Goal: Information Seeking & Learning: Check status

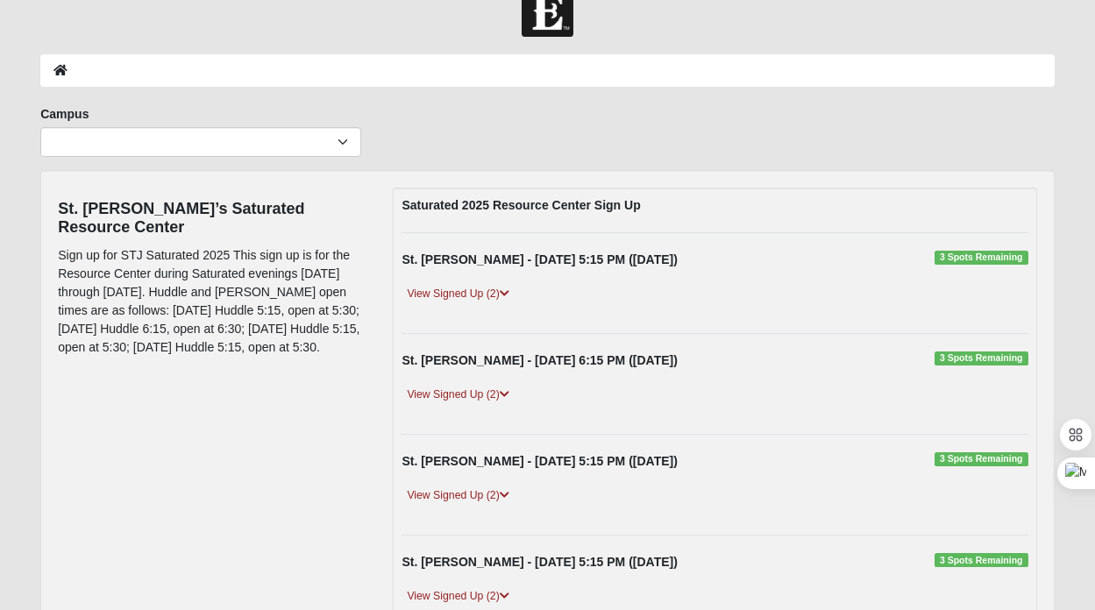
scroll to position [35, 0]
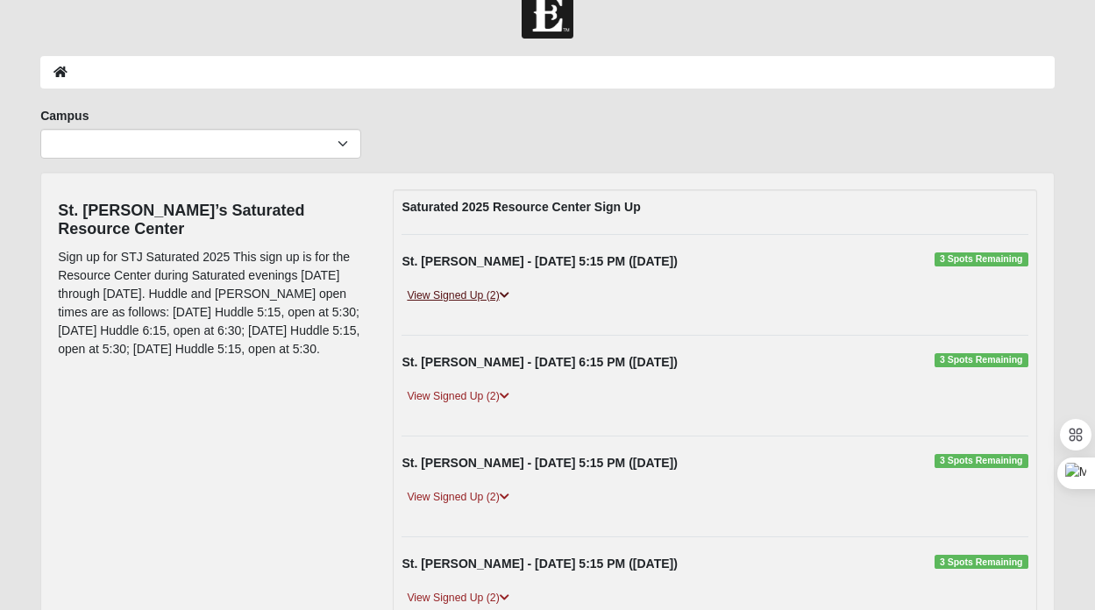
click at [456, 303] on link "View Signed Up (2)" at bounding box center [458, 296] width 112 height 18
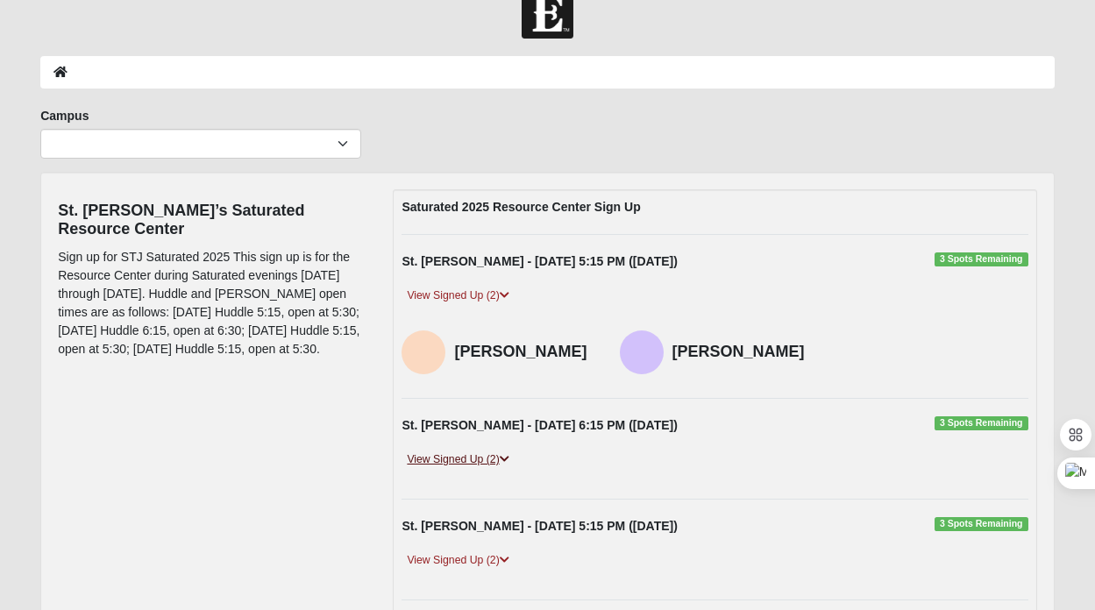
click at [467, 458] on link "View Signed Up (2)" at bounding box center [458, 460] width 112 height 18
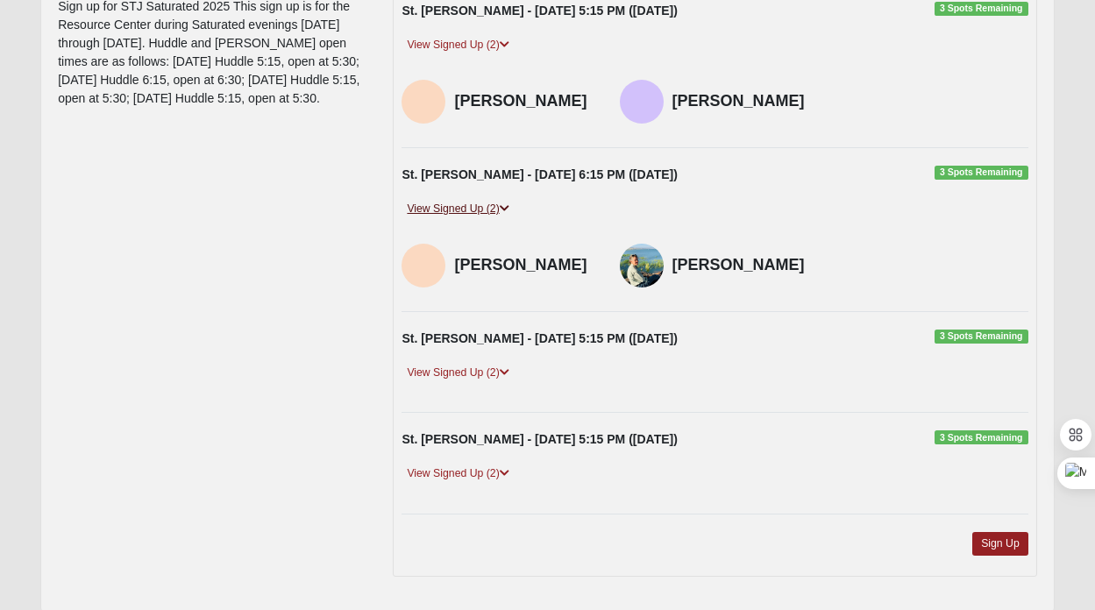
scroll to position [288, 0]
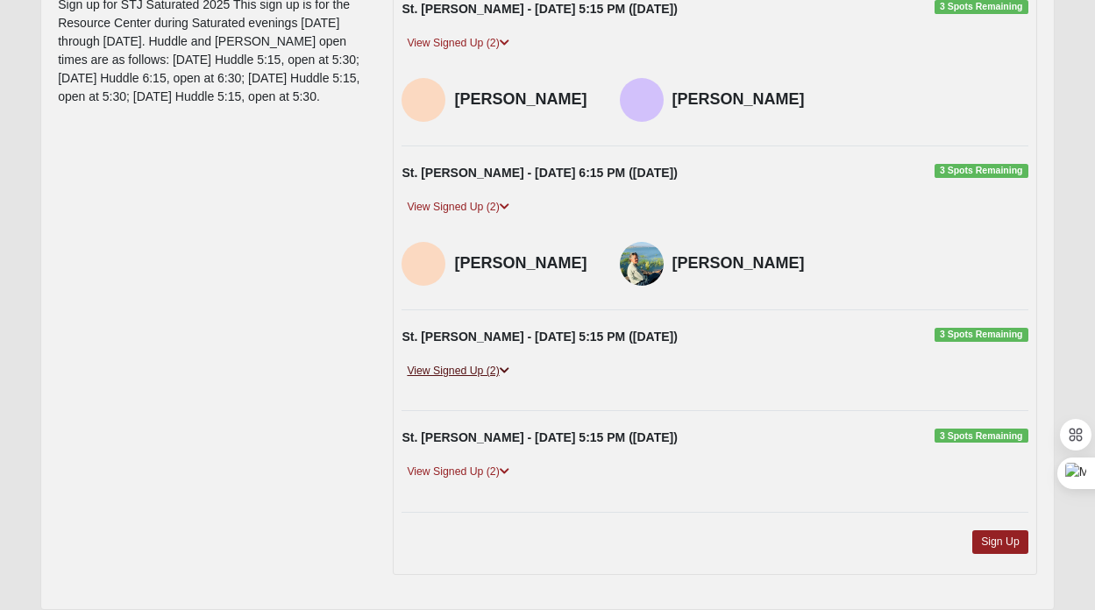
click at [456, 370] on link "View Signed Up (2)" at bounding box center [458, 371] width 112 height 18
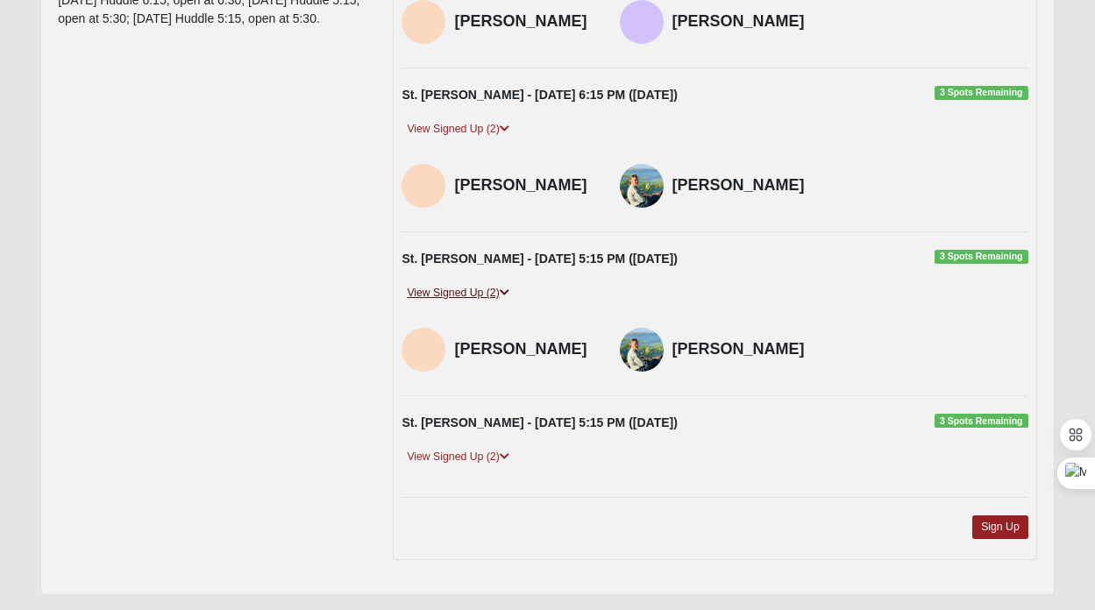
scroll to position [367, 0]
click at [467, 458] on link "View Signed Up (2)" at bounding box center [458, 456] width 112 height 18
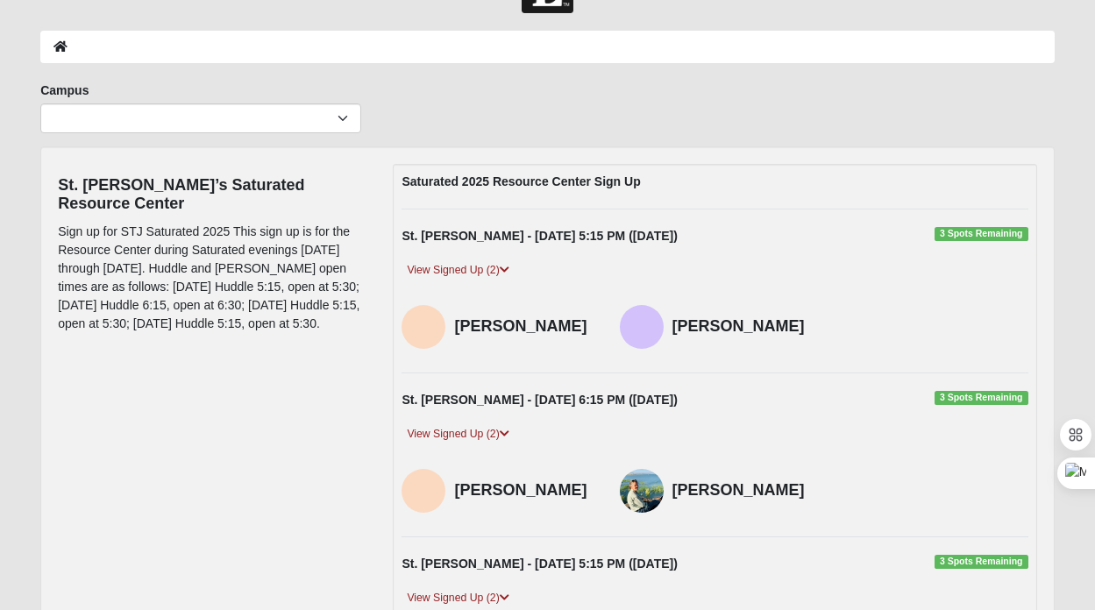
scroll to position [0, 0]
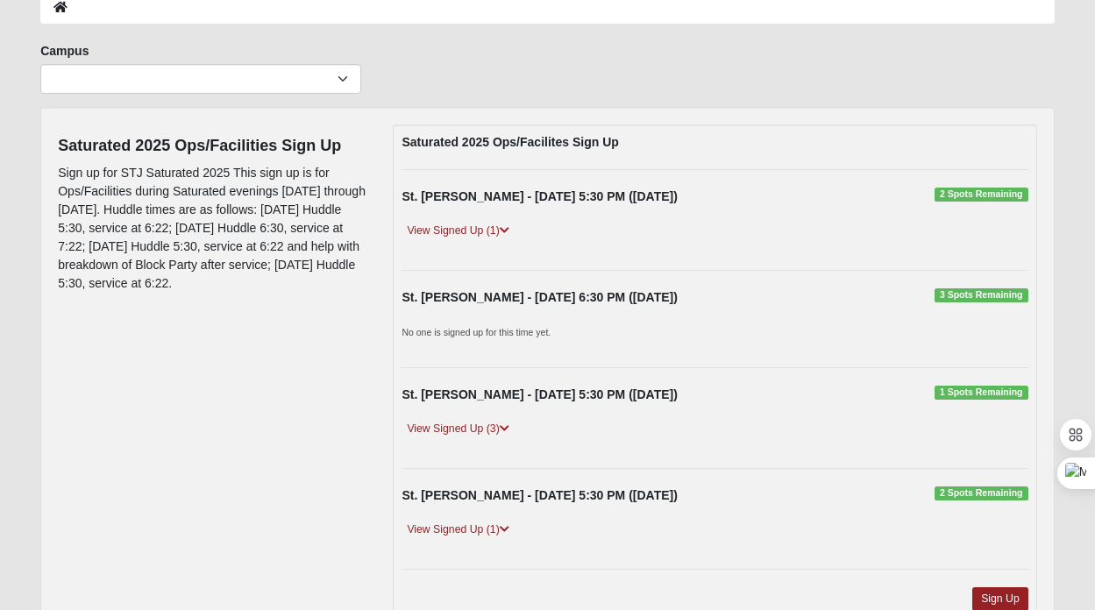
scroll to position [104, 0]
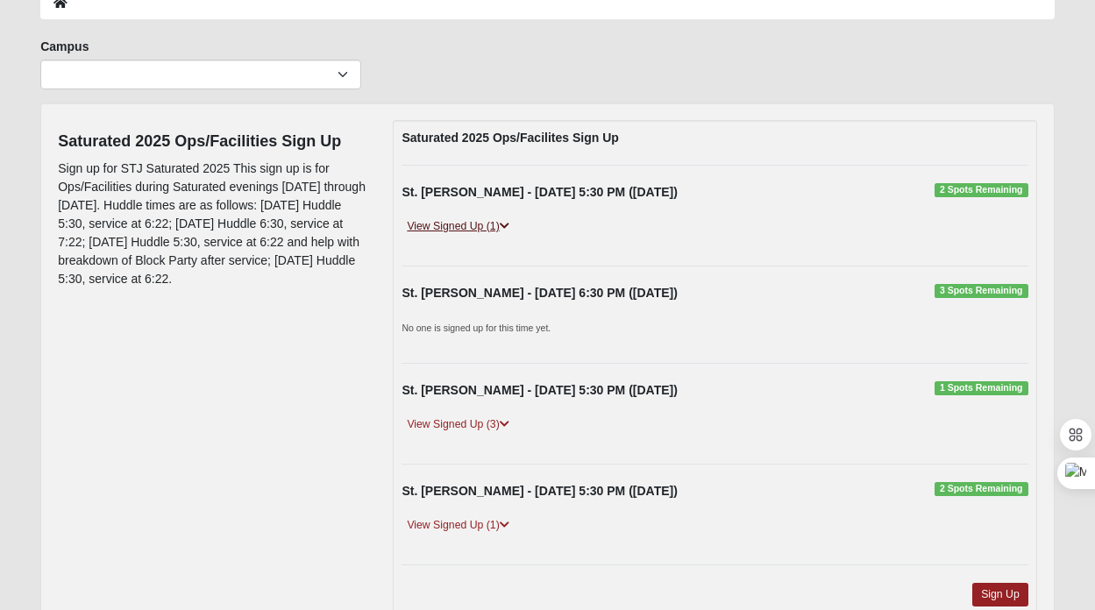
click at [465, 231] on link "View Signed Up (1)" at bounding box center [458, 226] width 112 height 18
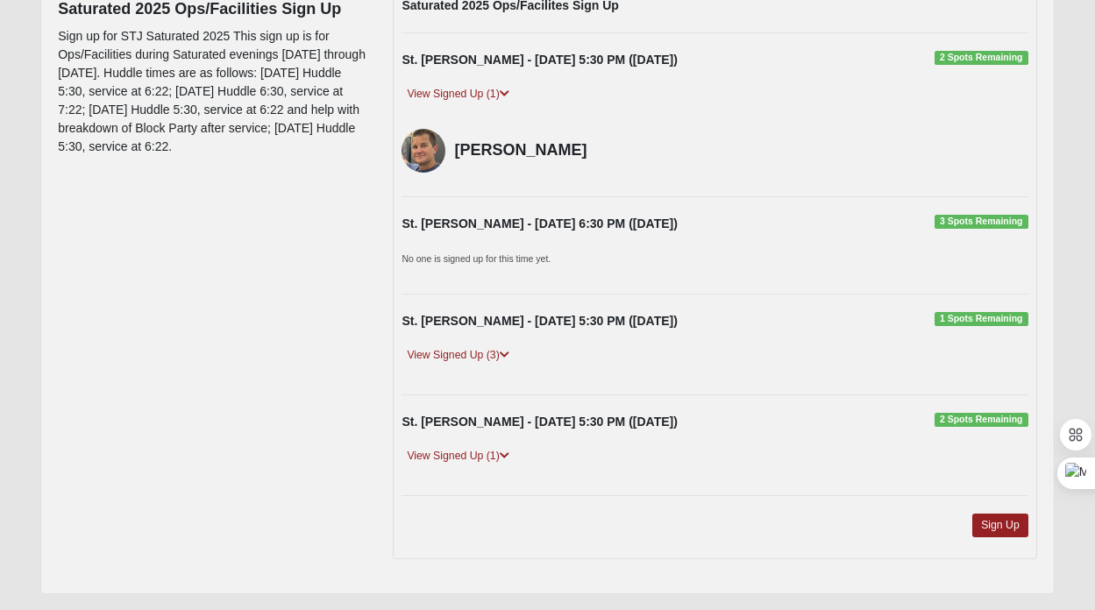
scroll to position [241, 0]
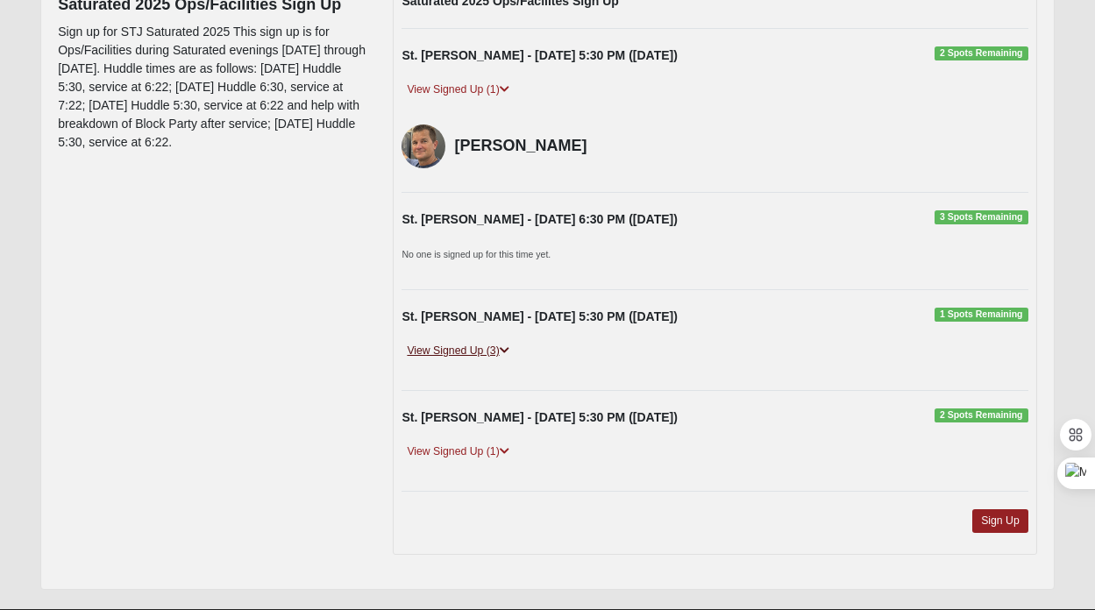
click at [456, 353] on link "View Signed Up (3)" at bounding box center [458, 351] width 112 height 18
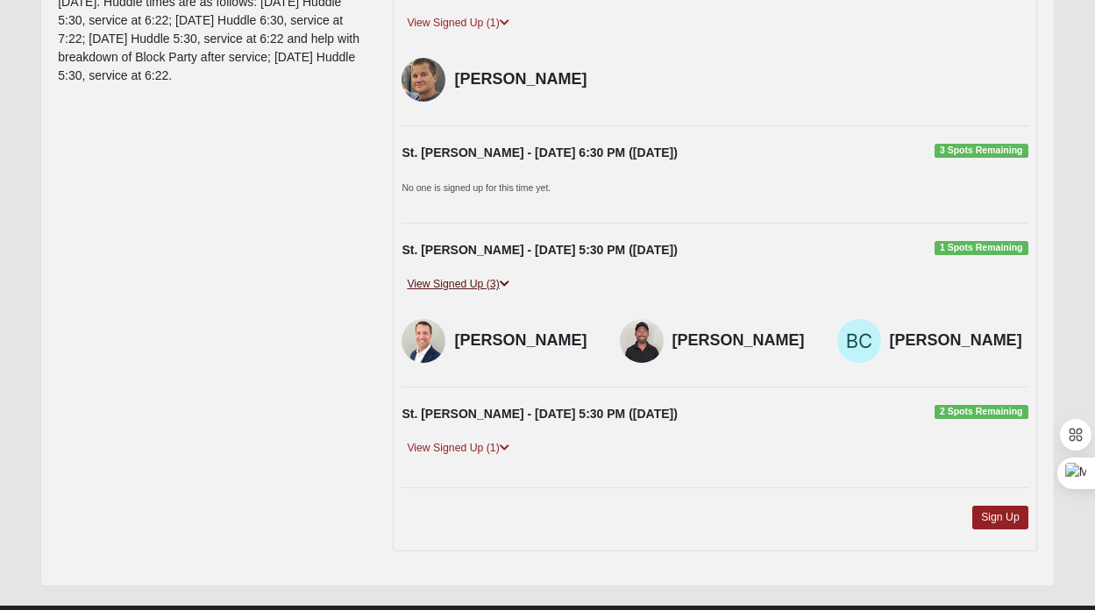
scroll to position [347, 0]
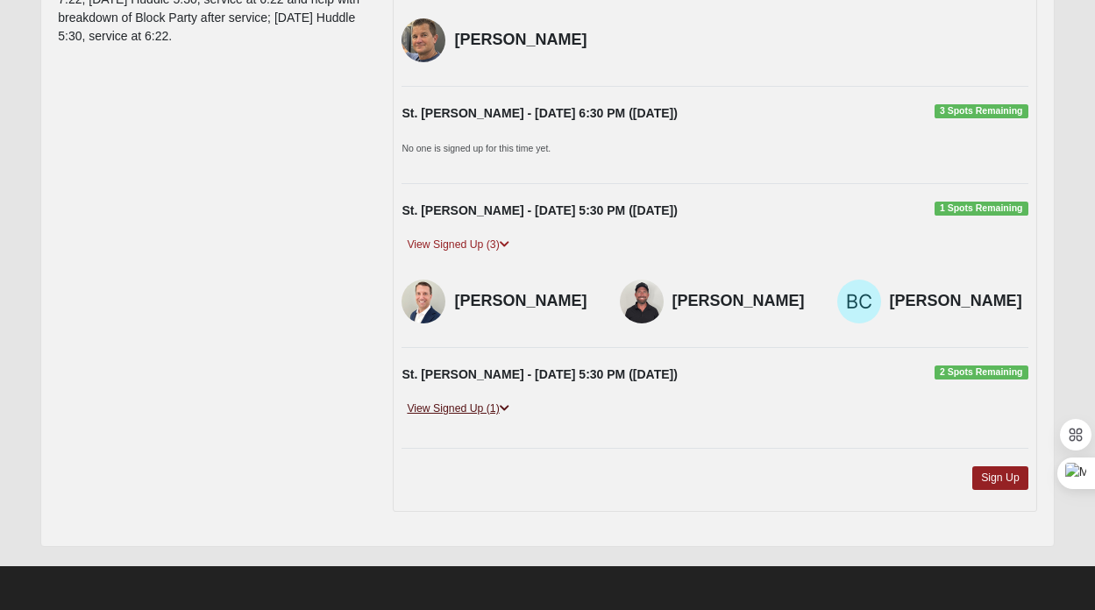
click at [452, 407] on link "View Signed Up (1)" at bounding box center [458, 409] width 112 height 18
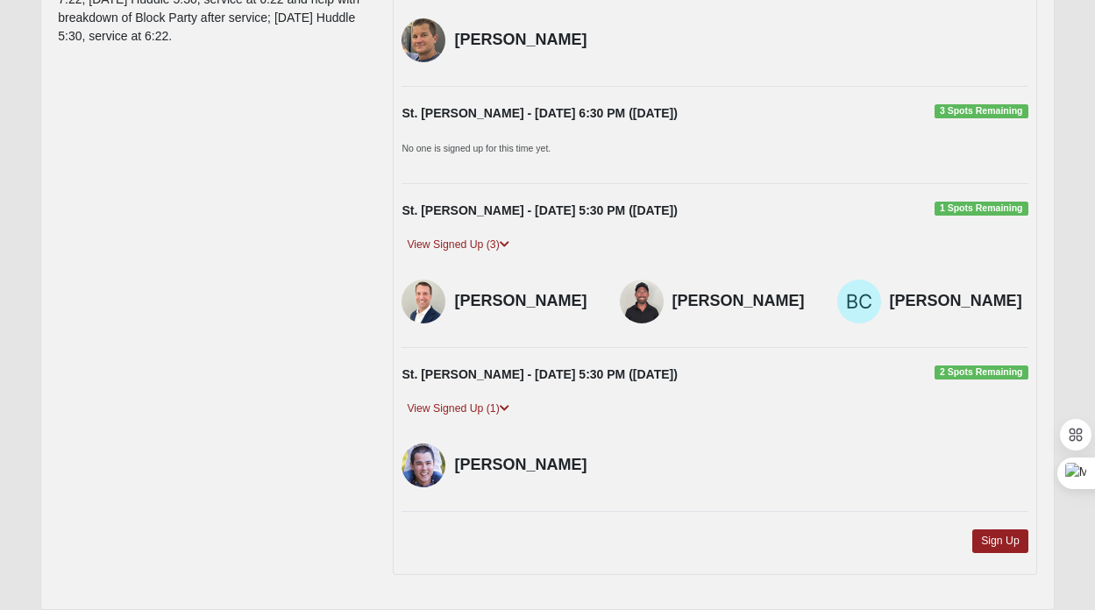
scroll to position [0, 0]
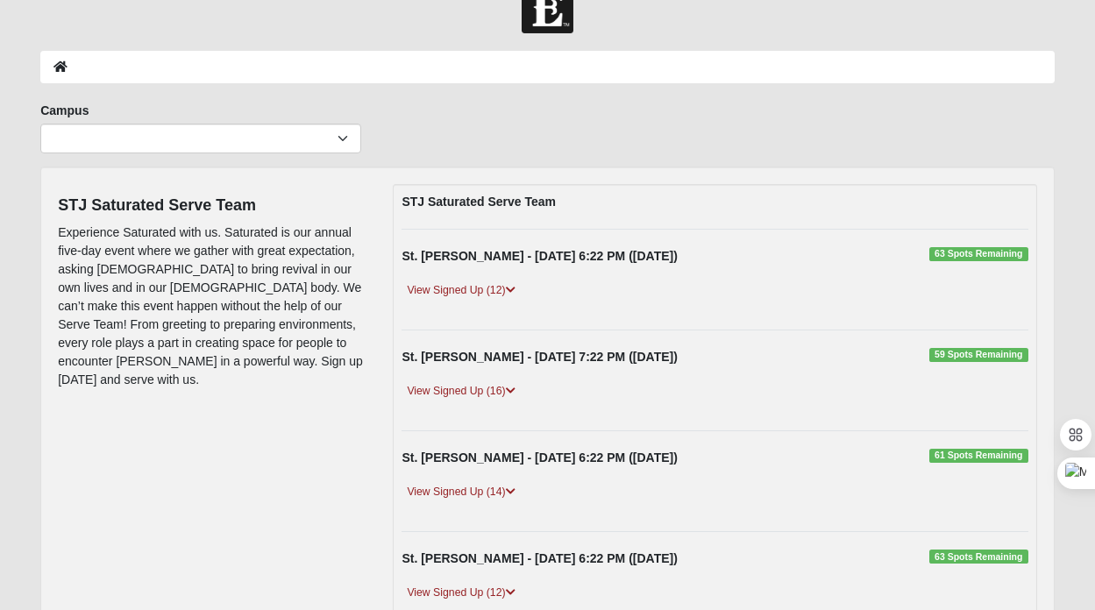
scroll to position [42, 0]
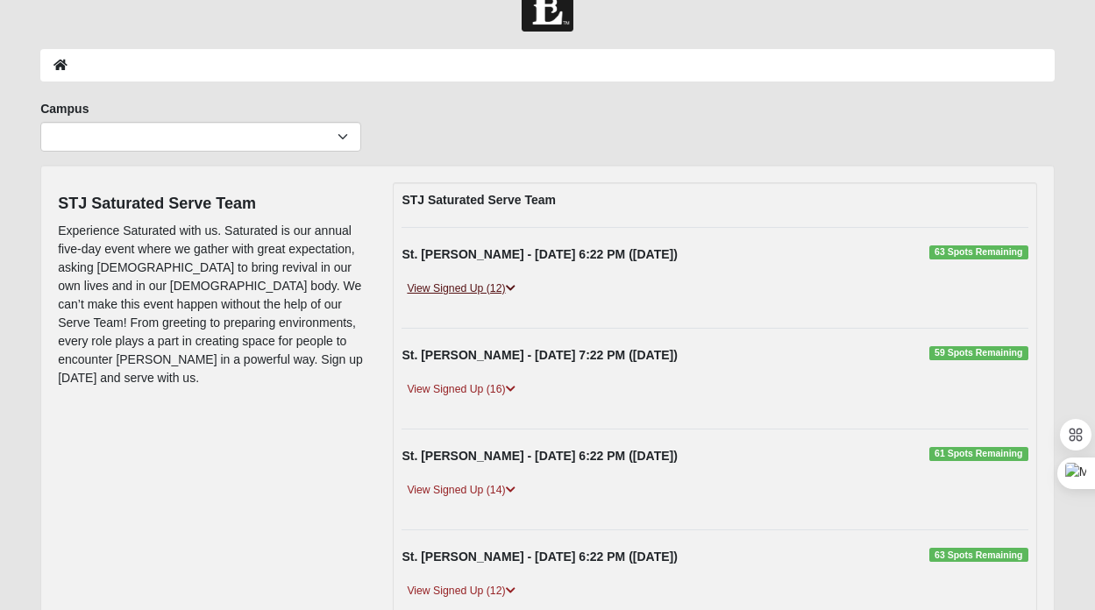
click at [458, 286] on link "View Signed Up (12)" at bounding box center [461, 289] width 118 height 18
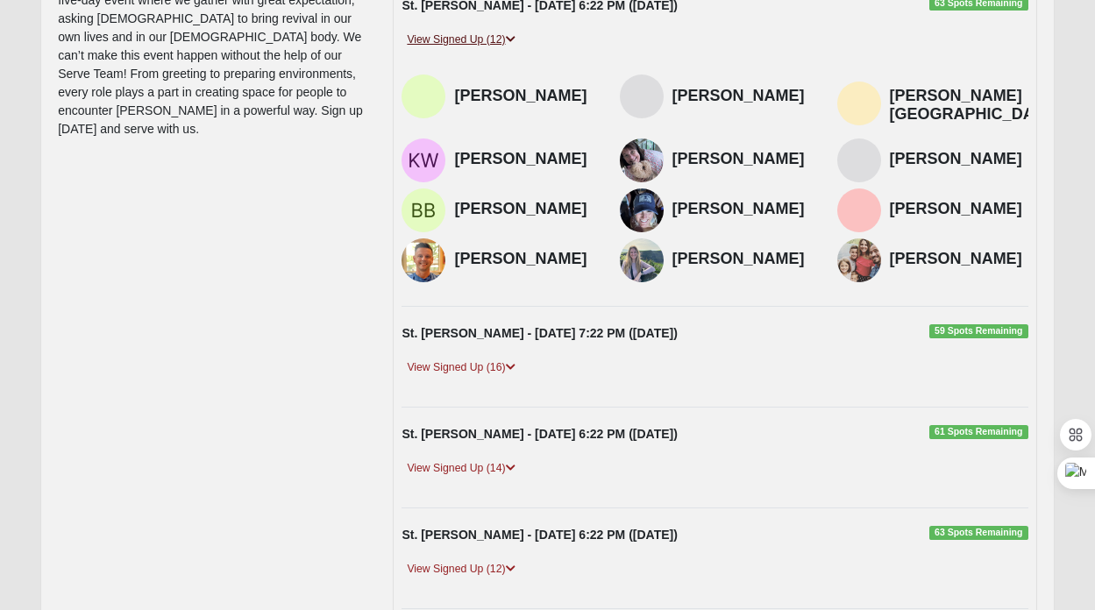
scroll to position [296, 0]
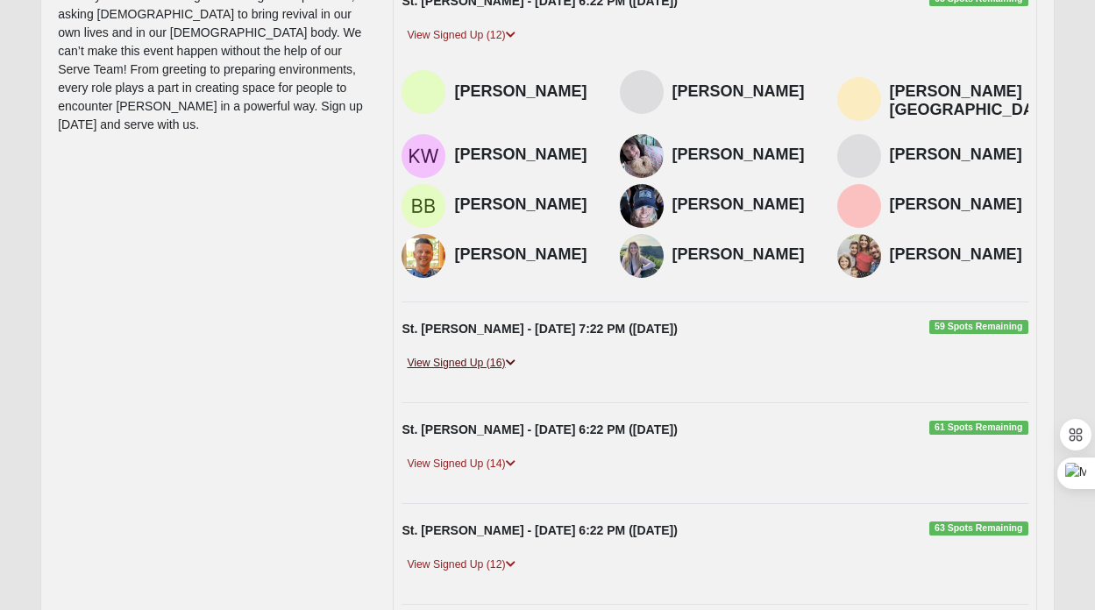
click at [454, 354] on link "View Signed Up (16)" at bounding box center [461, 363] width 118 height 18
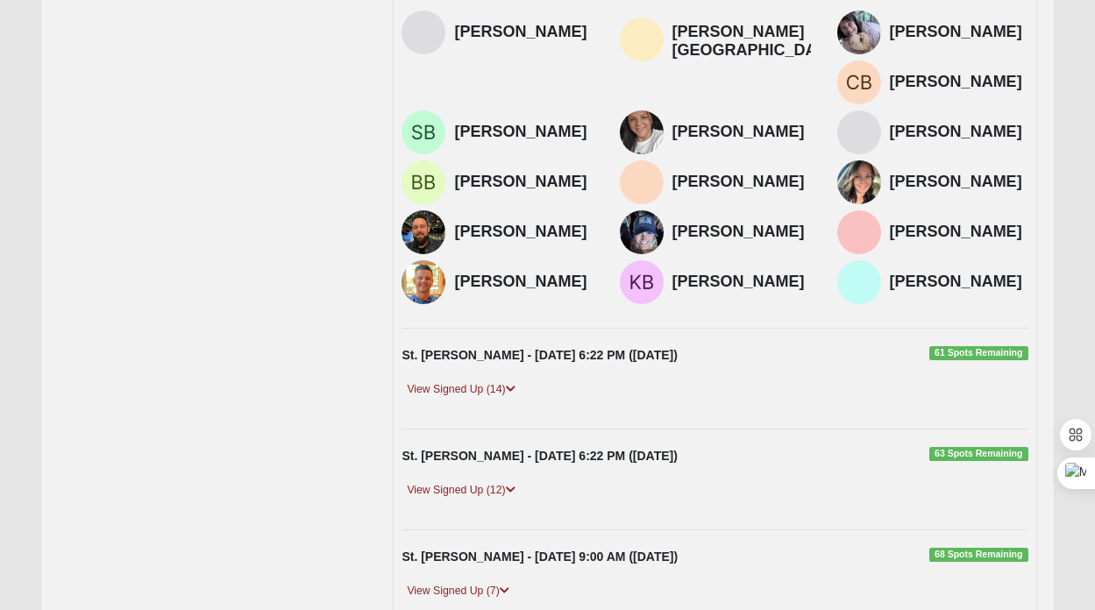
scroll to position [696, 0]
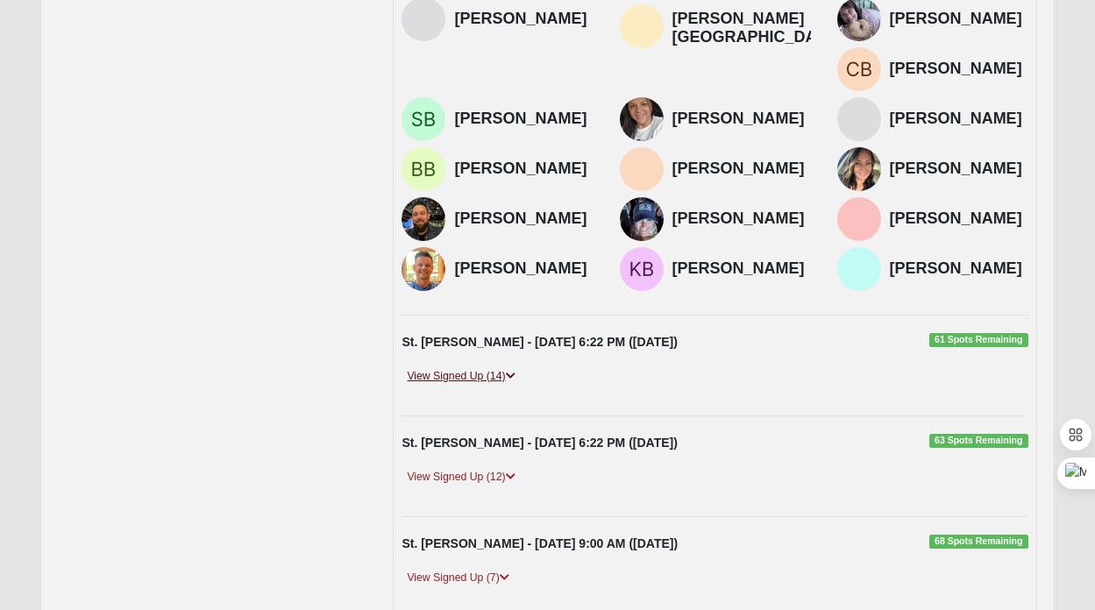
click at [455, 367] on link "View Signed Up (14)" at bounding box center [461, 376] width 118 height 18
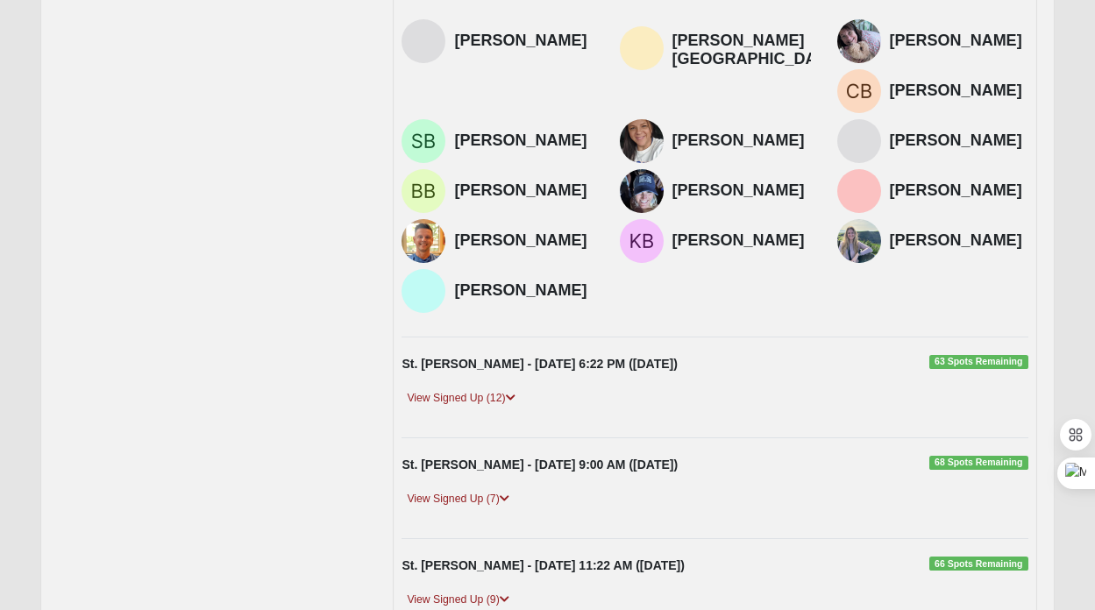
scroll to position [1094, 0]
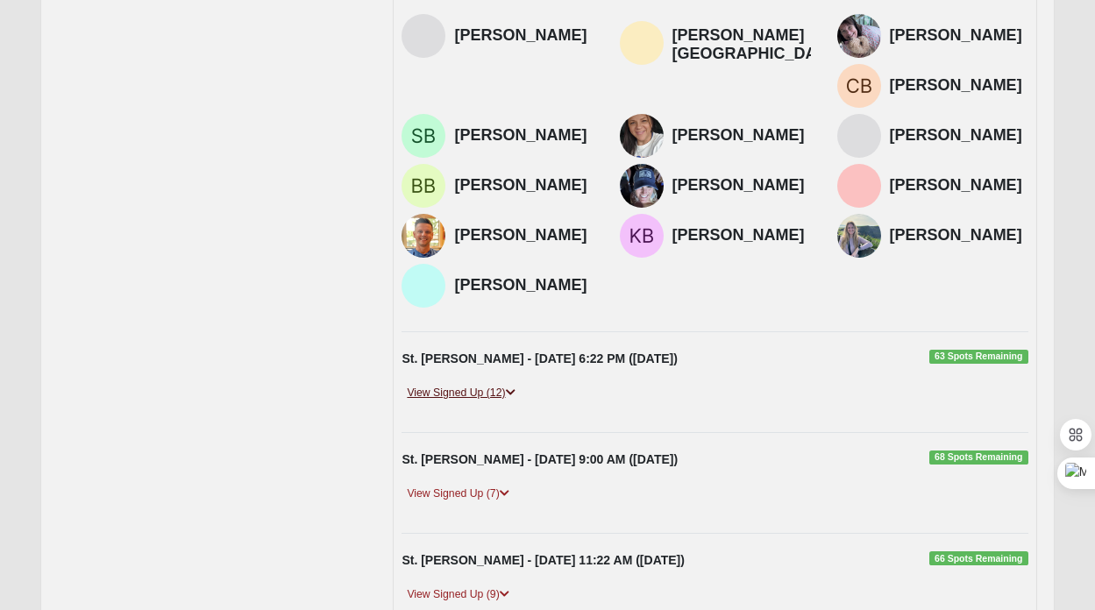
click at [453, 384] on link "View Signed Up (12)" at bounding box center [461, 393] width 118 height 18
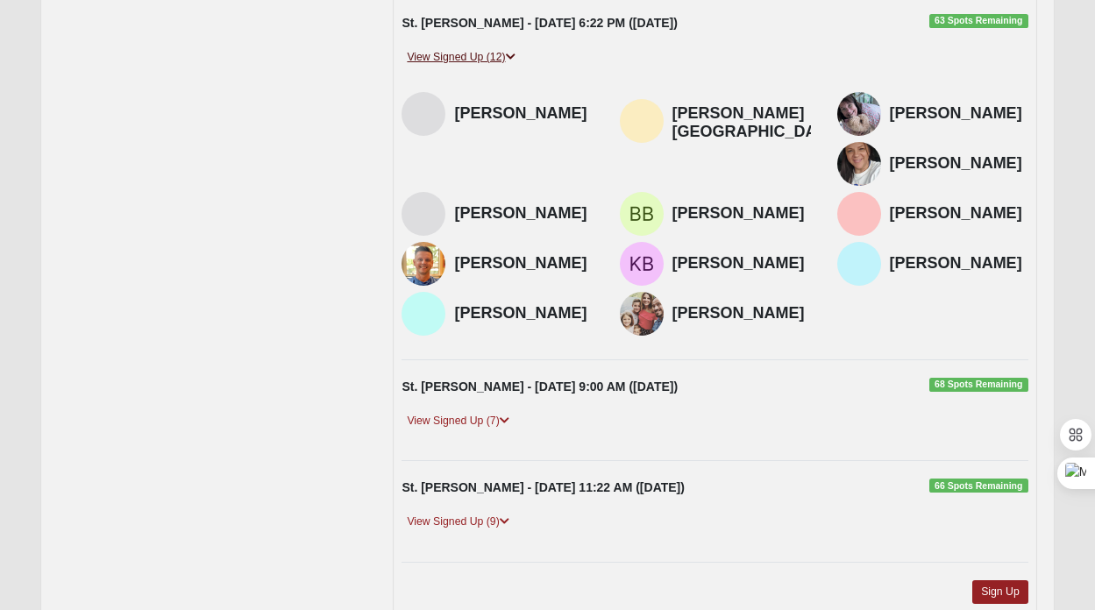
scroll to position [1429, 0]
click at [453, 412] on link "View Signed Up (7)" at bounding box center [458, 421] width 112 height 18
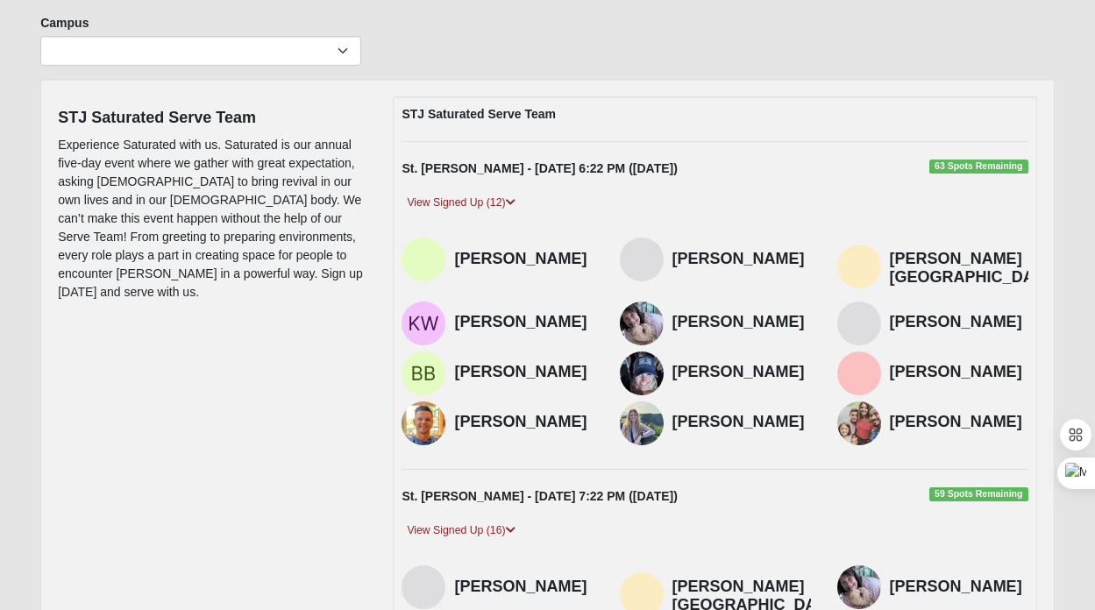
scroll to position [0, 0]
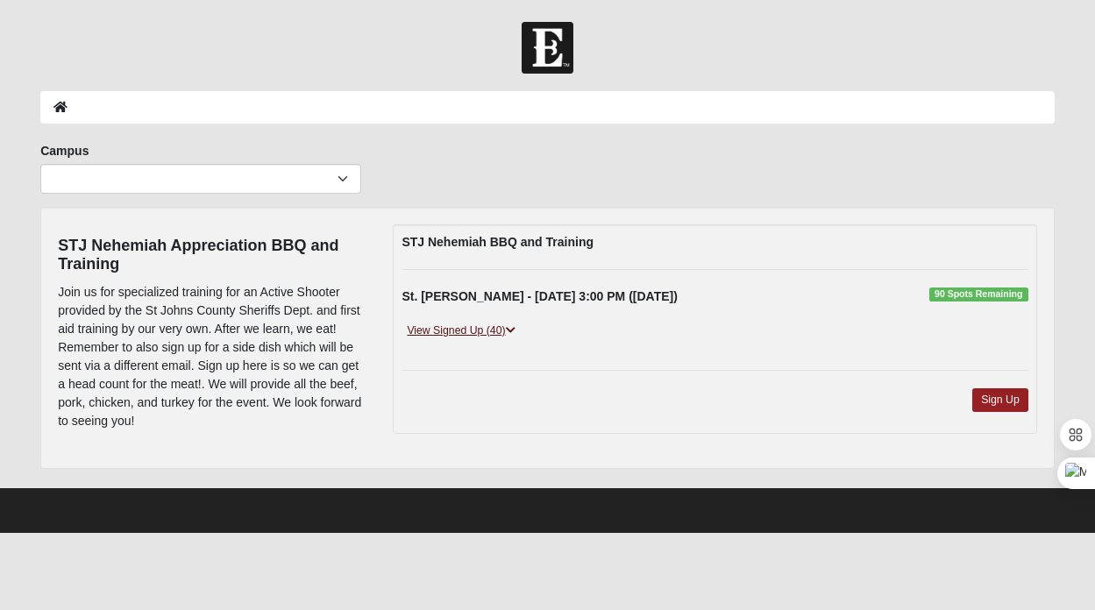
click at [469, 325] on link "View Signed Up (40)" at bounding box center [461, 331] width 118 height 18
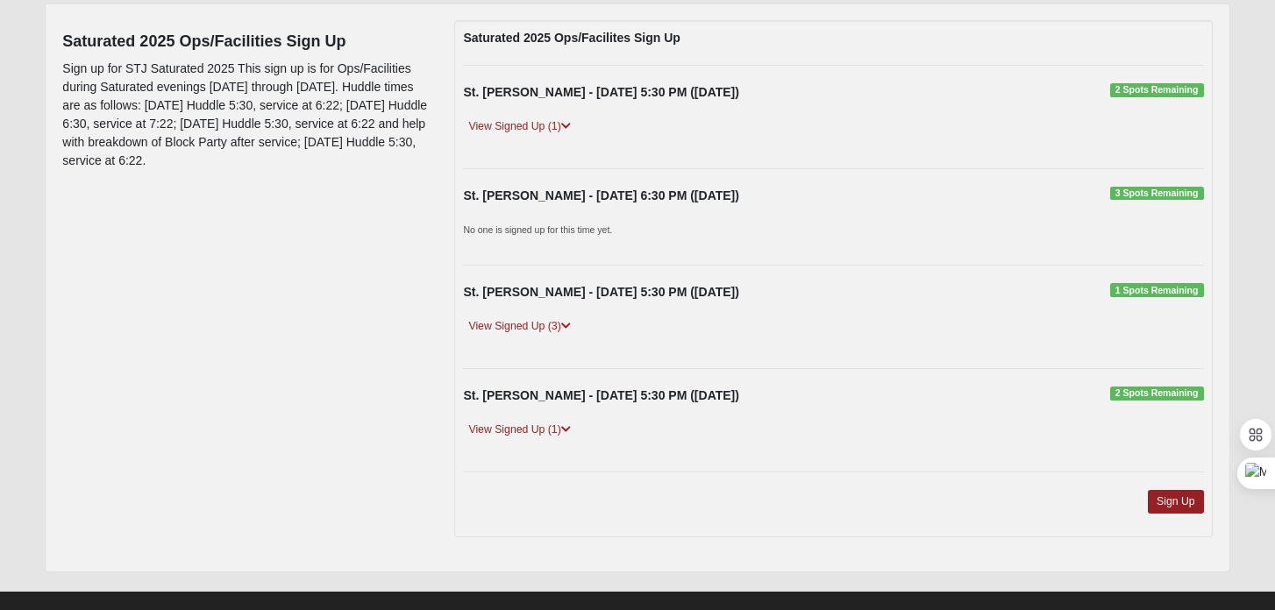
scroll to position [220, 0]
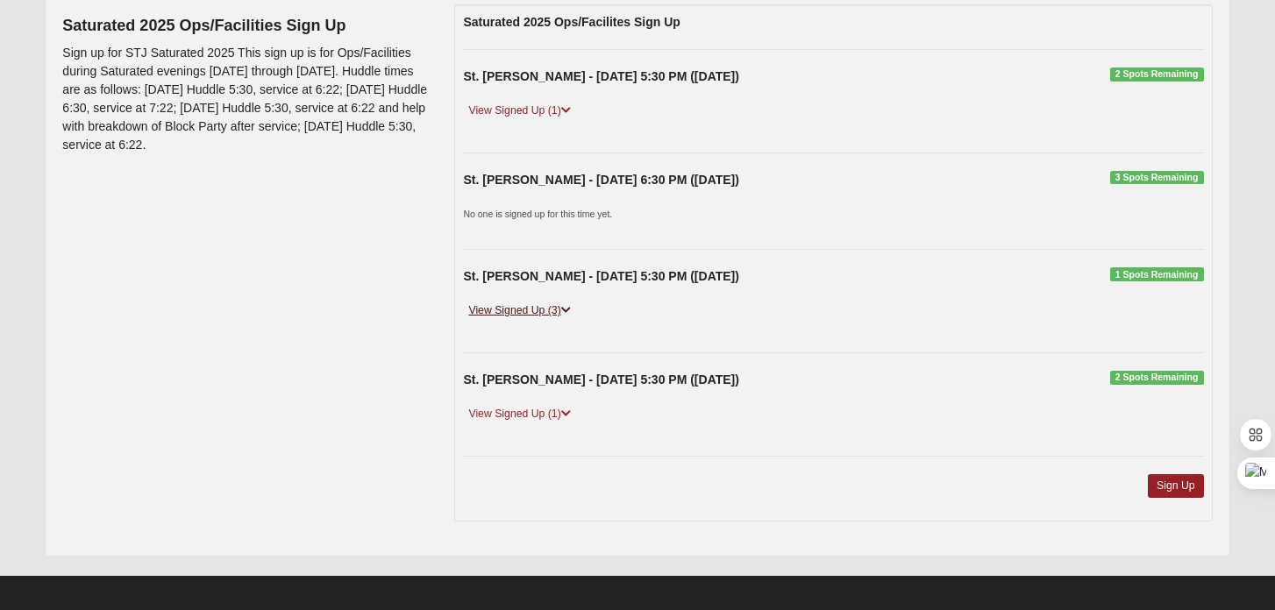
click at [536, 310] on link "View Signed Up (3)" at bounding box center [519, 311] width 112 height 18
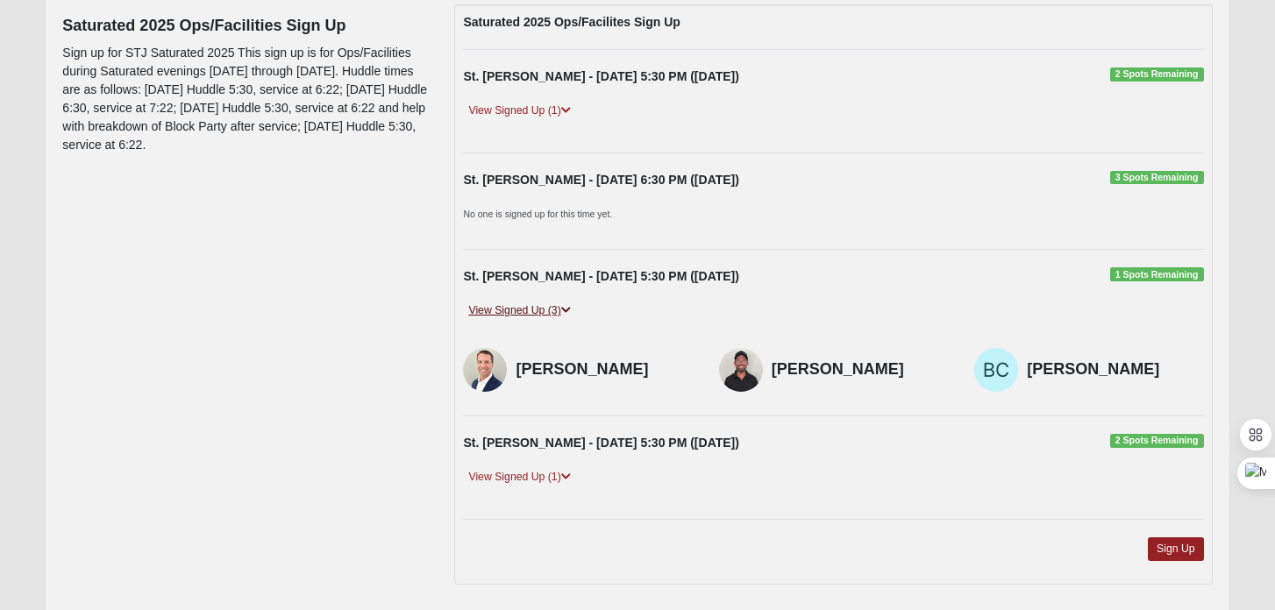
click at [536, 310] on link "View Signed Up (3)" at bounding box center [519, 311] width 112 height 18
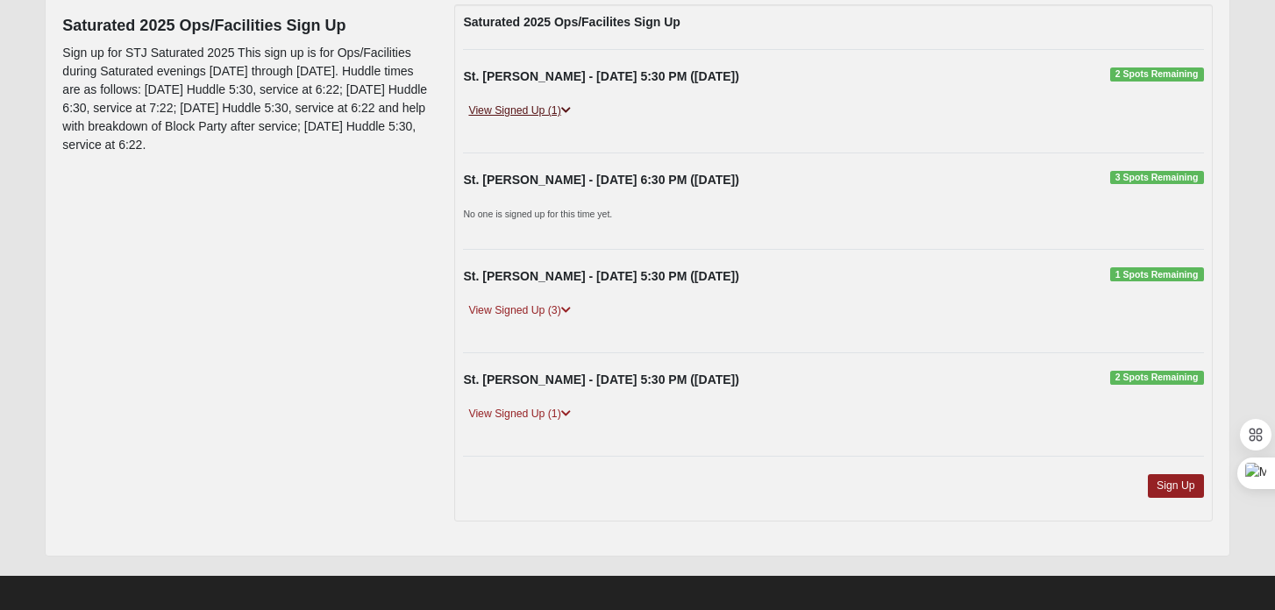
click at [537, 112] on link "View Signed Up (1)" at bounding box center [519, 111] width 112 height 18
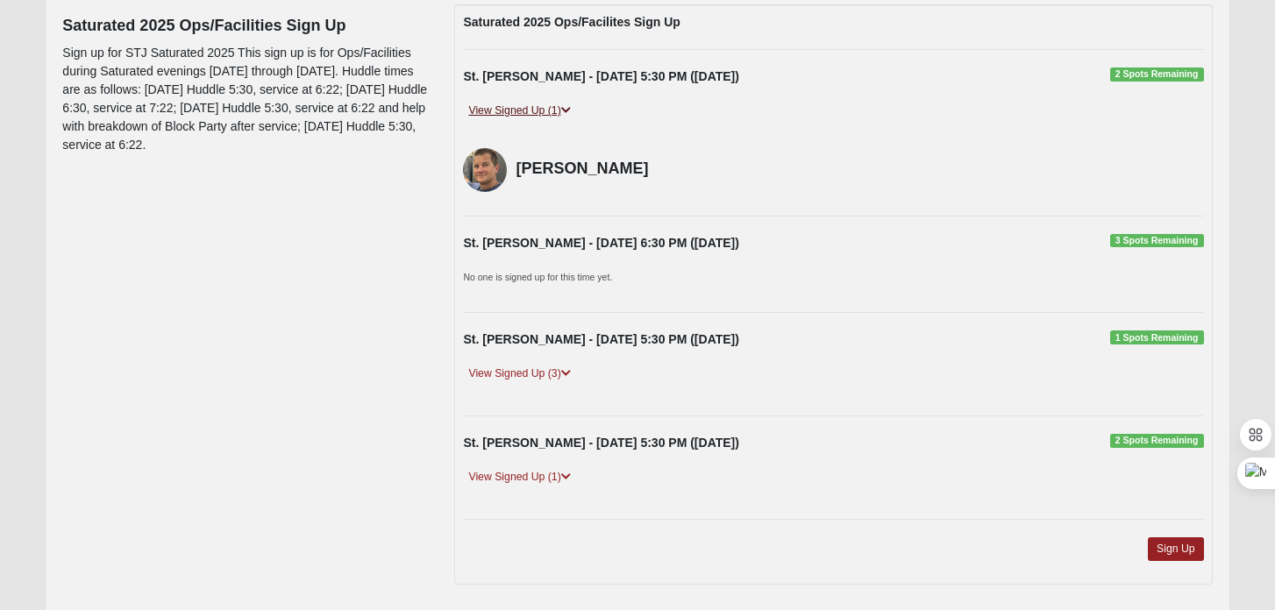
click at [537, 112] on link "View Signed Up (1)" at bounding box center [519, 111] width 112 height 18
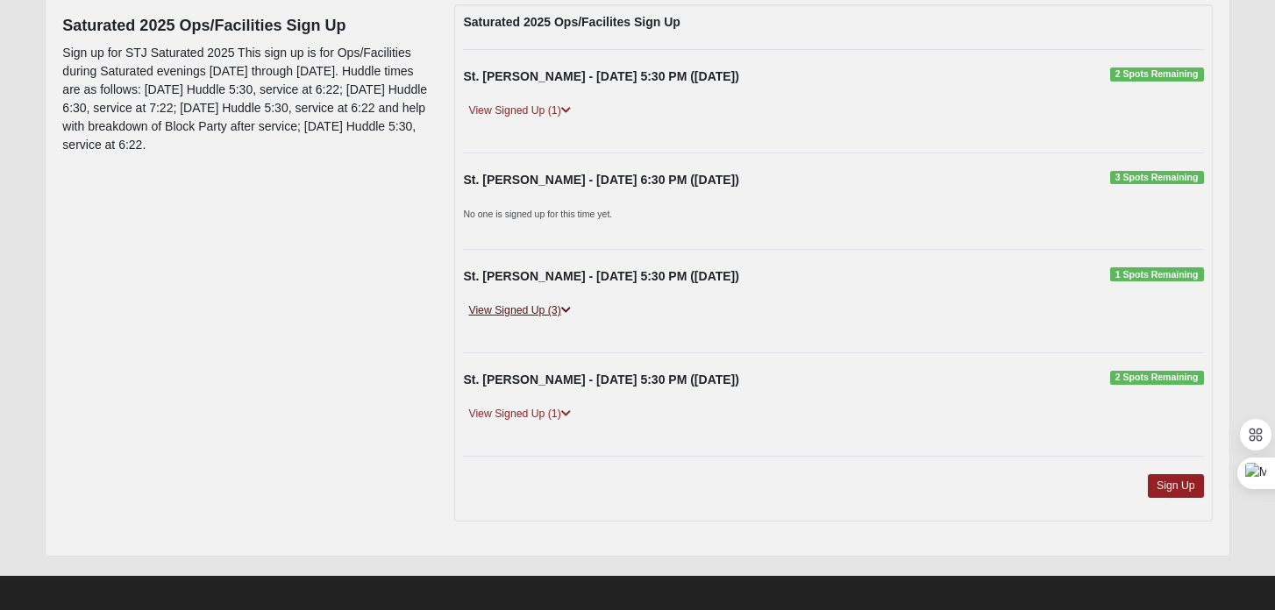
click at [531, 313] on link "View Signed Up (3)" at bounding box center [519, 311] width 112 height 18
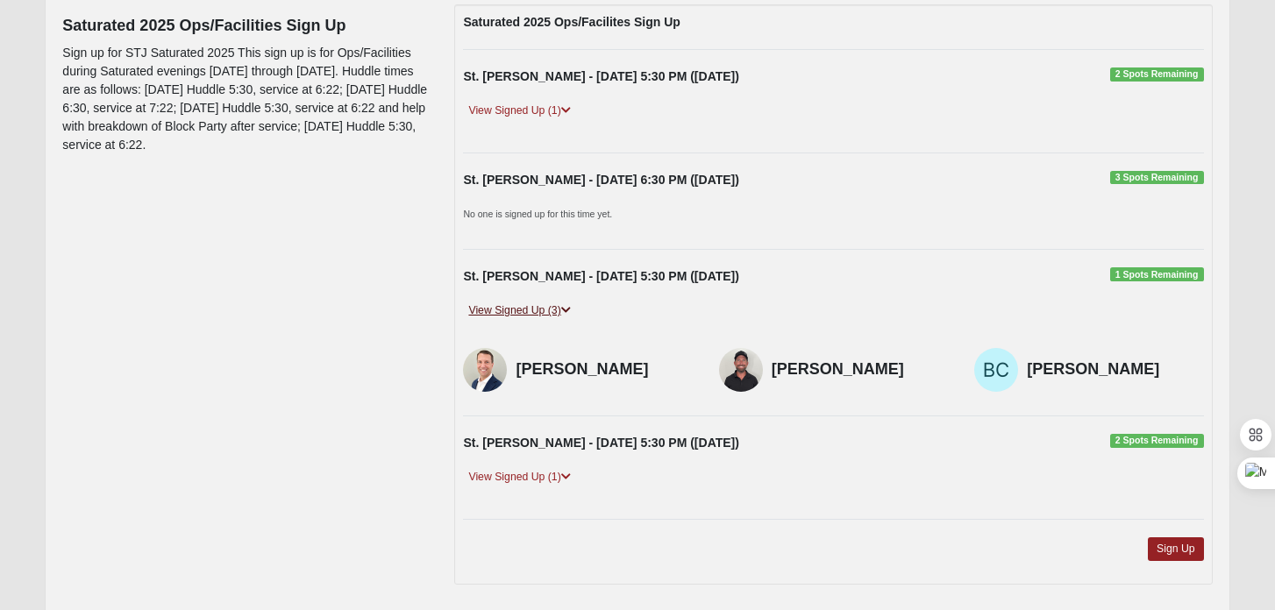
click at [531, 313] on link "View Signed Up (3)" at bounding box center [519, 311] width 112 height 18
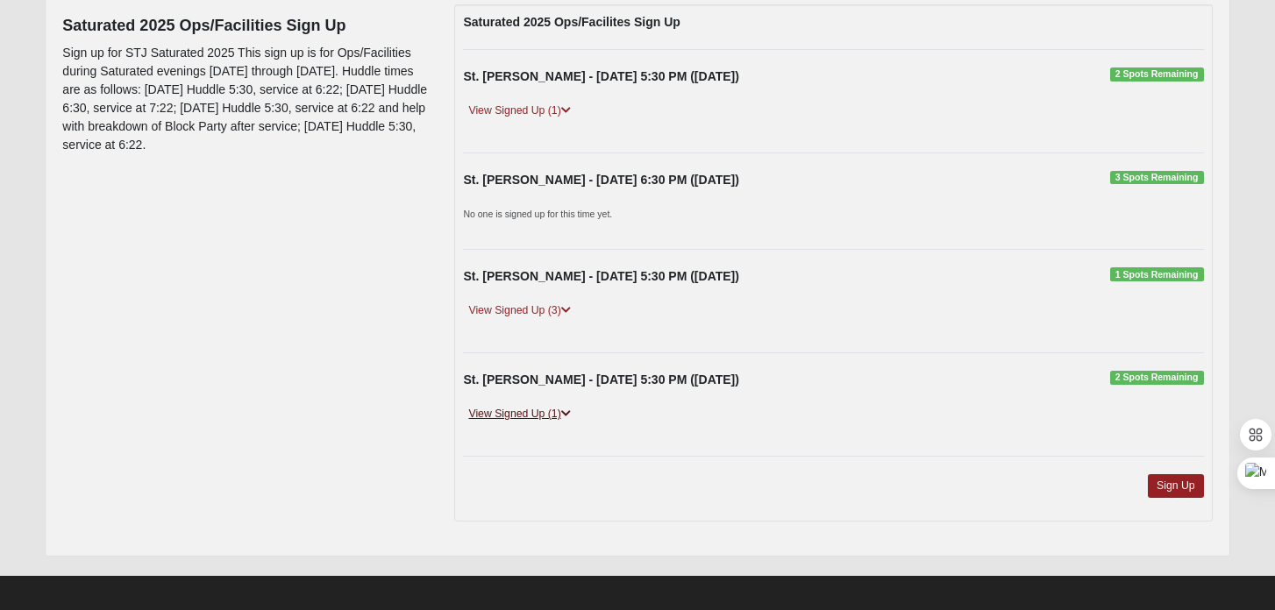
click at [523, 413] on link "View Signed Up (1)" at bounding box center [519, 414] width 112 height 18
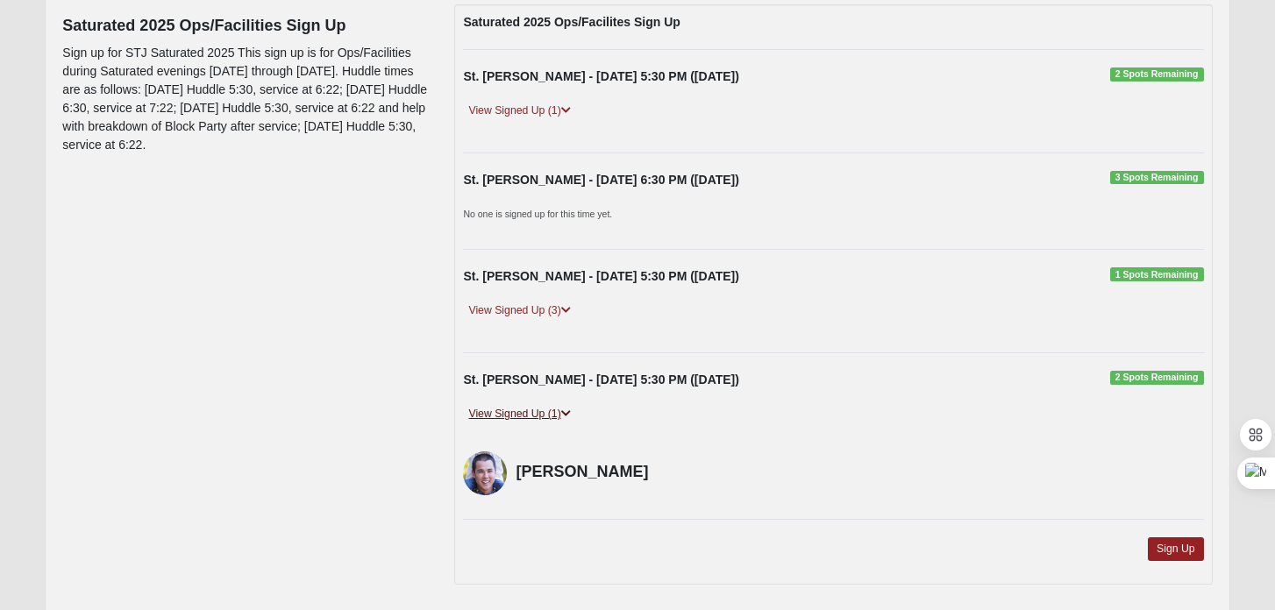
click at [523, 413] on link "View Signed Up (1)" at bounding box center [519, 414] width 112 height 18
